Goal: Check status: Check status

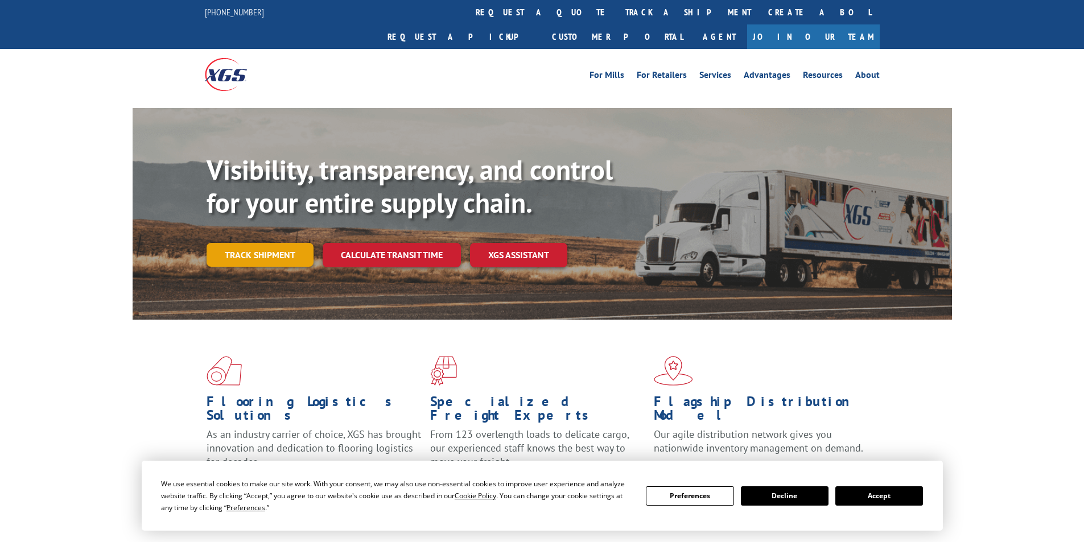
click at [261, 243] on link "Track shipment" at bounding box center [260, 255] width 107 height 24
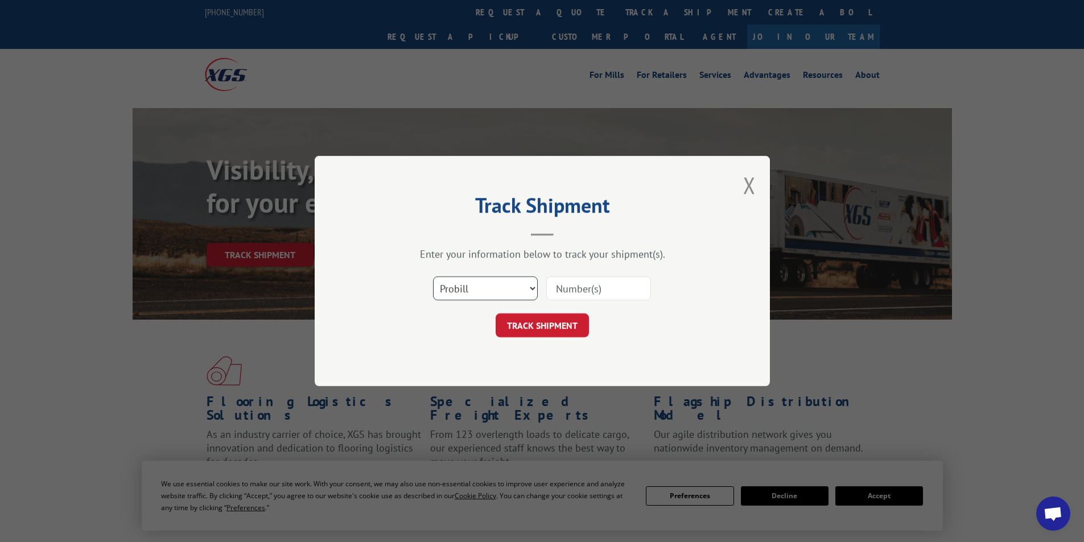
click at [505, 289] on select "Select category... Probill BOL PO" at bounding box center [485, 289] width 105 height 24
select select "bol"
click at [433, 277] on select "Select category... Probill BOL PO" at bounding box center [485, 289] width 105 height 24
click at [581, 292] on input at bounding box center [598, 289] width 105 height 24
paste input "6026224"
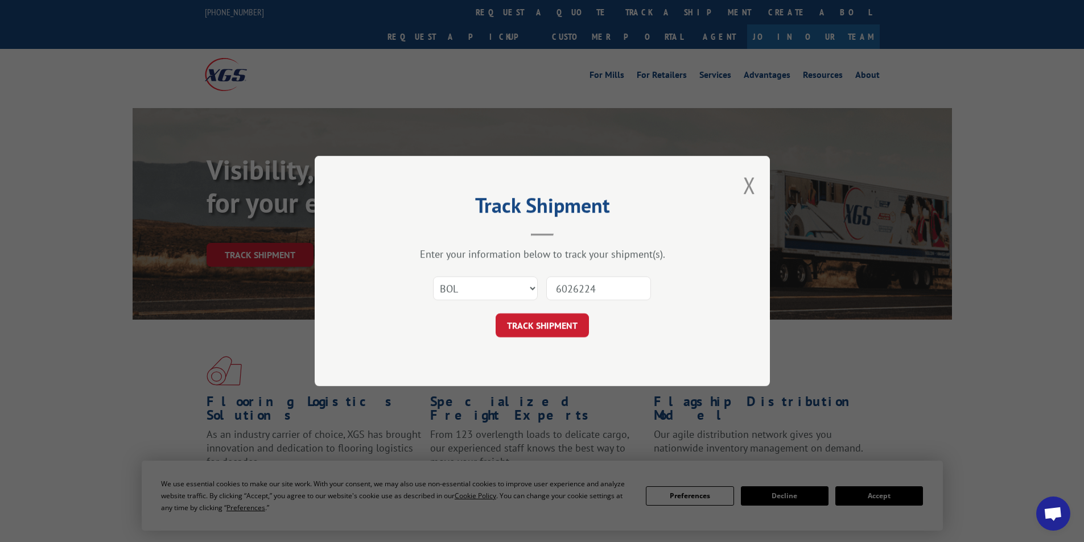
type input "6026224"
click at [551, 323] on button "TRACK SHIPMENT" at bounding box center [542, 326] width 93 height 24
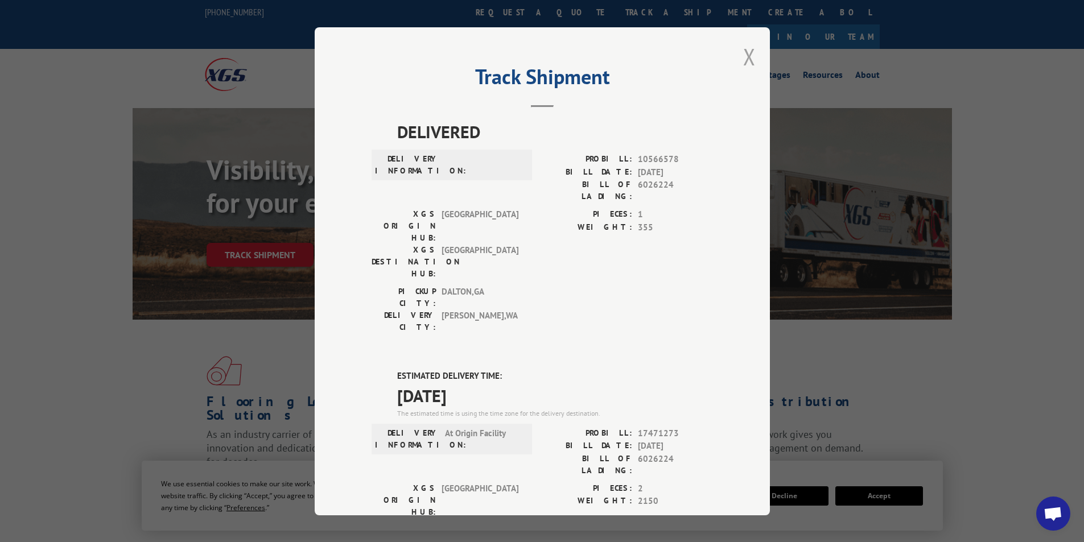
click at [744, 56] on button "Close modal" at bounding box center [749, 57] width 13 height 30
